Goal: Task Accomplishment & Management: Manage account settings

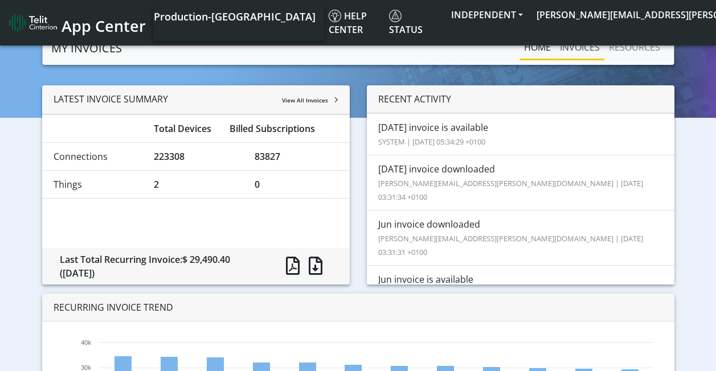
click at [586, 52] on link "INVOICES" at bounding box center [579, 47] width 49 height 23
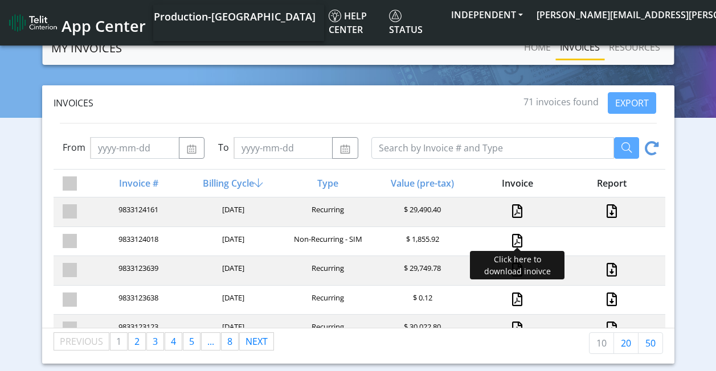
click at [512, 240] on link at bounding box center [517, 241] width 10 height 14
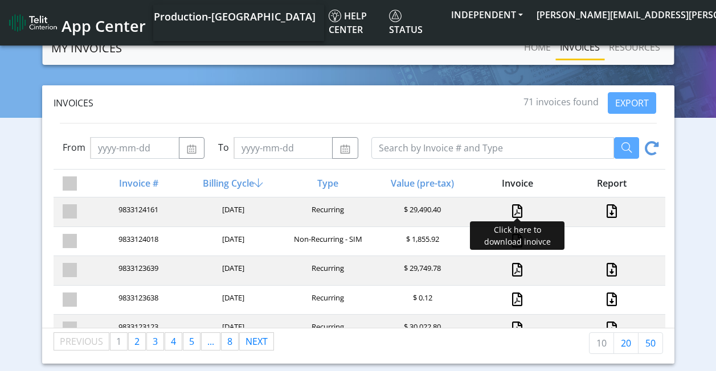
click at [512, 212] on link at bounding box center [517, 211] width 10 height 14
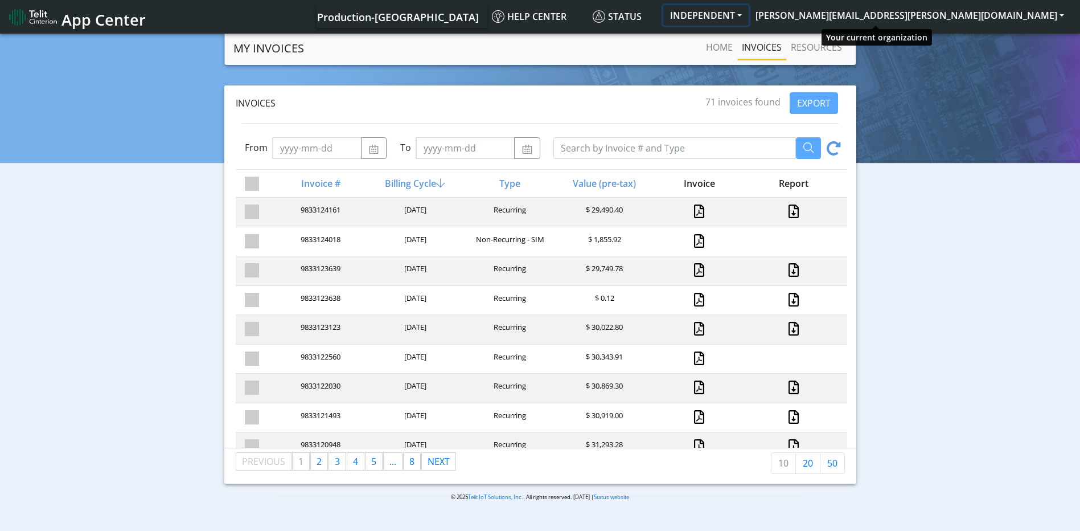
drag, startPoint x: 897, startPoint y: 16, endPoint x: 889, endPoint y: 36, distance: 21.8
click at [724, 16] on button "INDEPENDENT" at bounding box center [705, 15] width 85 height 20
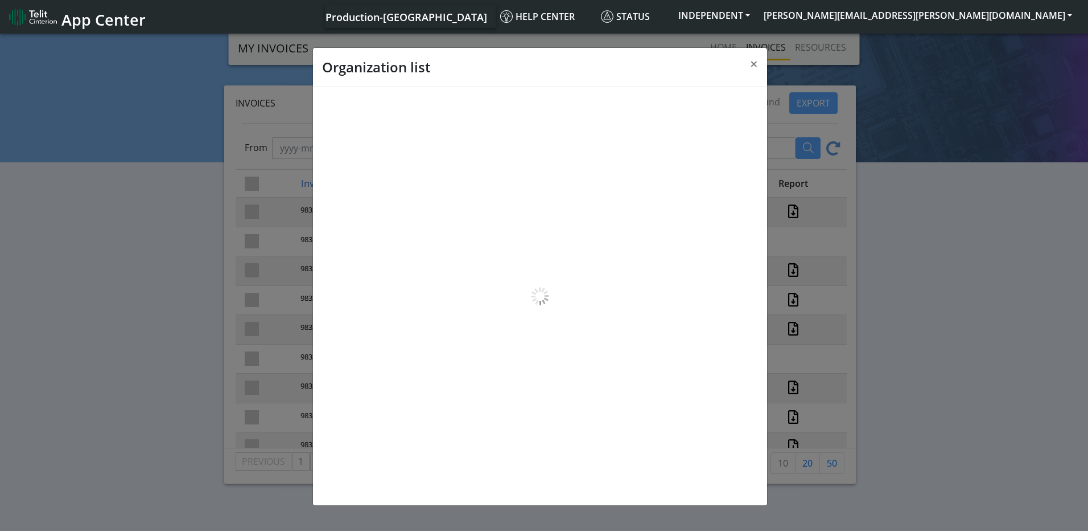
scroll to position [4, 0]
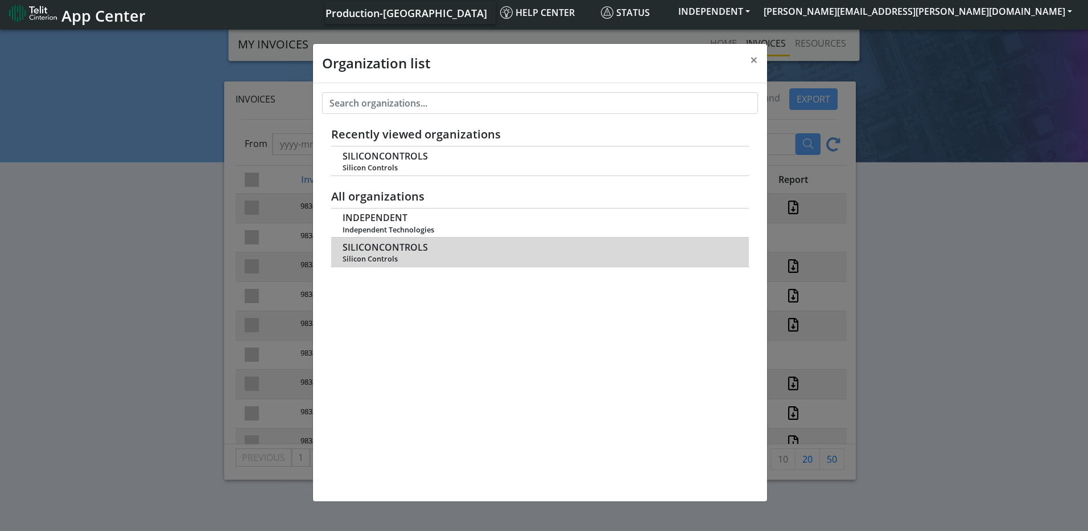
click at [396, 255] on span "Silicon Controls" at bounding box center [540, 258] width 394 height 9
click at [394, 243] on span "SILICONCONTROLS" at bounding box center [385, 247] width 85 height 11
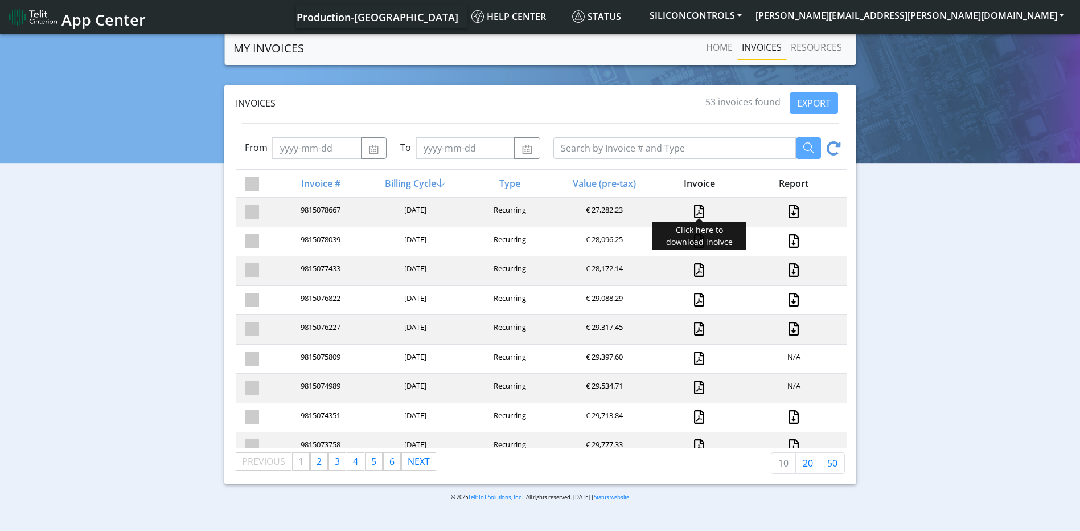
click at [696, 210] on link at bounding box center [699, 211] width 10 height 14
click at [1042, 14] on button "[PERSON_NAME][EMAIL_ADDRESS][PERSON_NAME][DOMAIN_NAME]" at bounding box center [910, 15] width 322 height 20
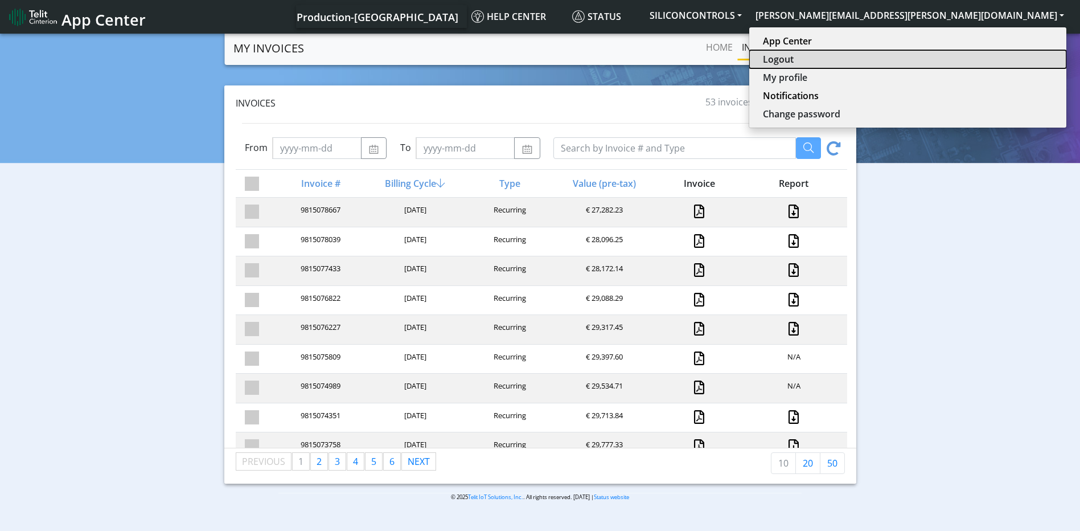
click at [966, 56] on button "Logout" at bounding box center [907, 59] width 317 height 18
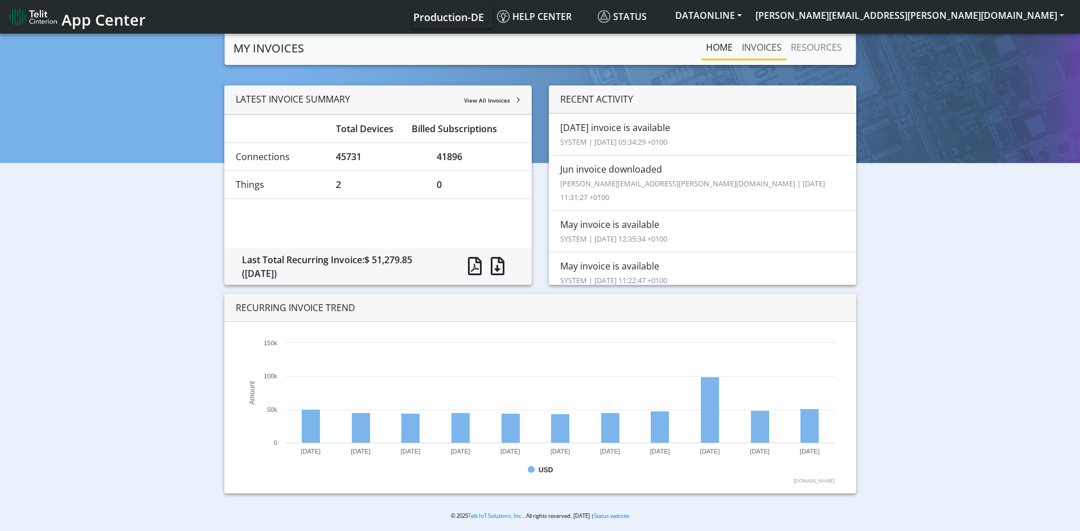
click at [752, 47] on link "INVOICES" at bounding box center [761, 47] width 49 height 23
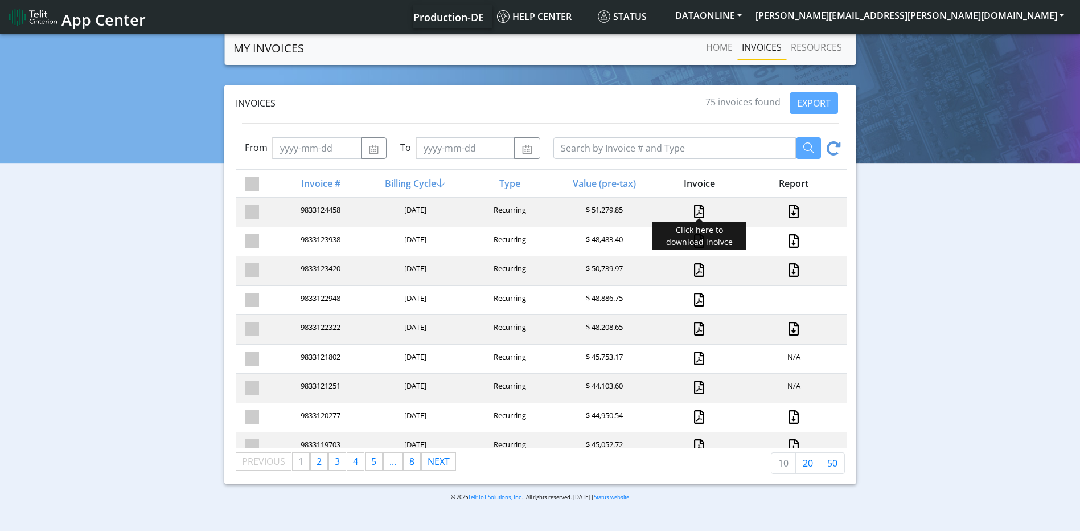
click at [694, 211] on link at bounding box center [699, 211] width 10 height 14
